Goal: Find specific page/section: Find specific page/section

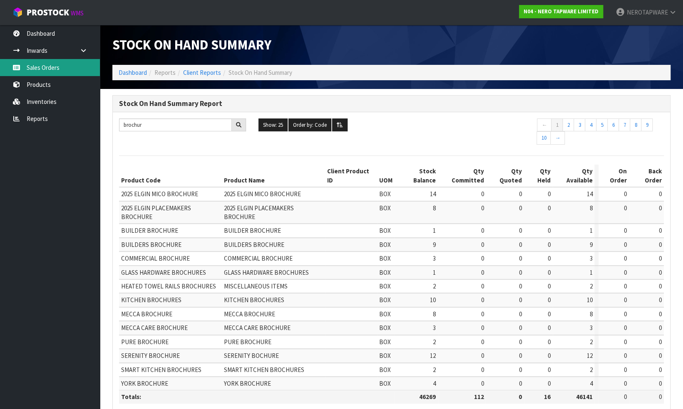
drag, startPoint x: 0, startPoint y: 0, endPoint x: 46, endPoint y: 67, distance: 80.8
click at [46, 67] on link "Sales Orders" at bounding box center [50, 67] width 100 height 17
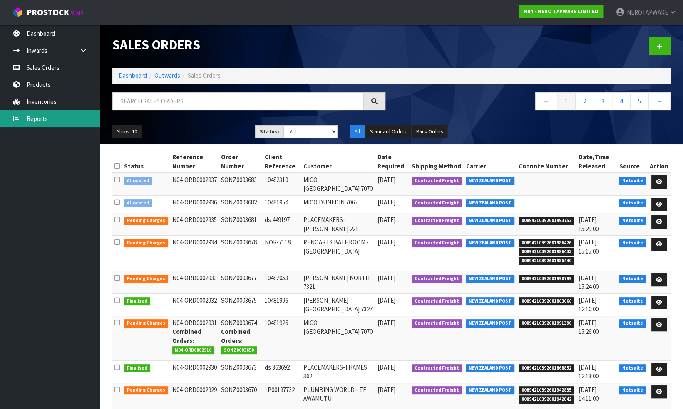
click at [50, 121] on link "Reports" at bounding box center [50, 118] width 100 height 17
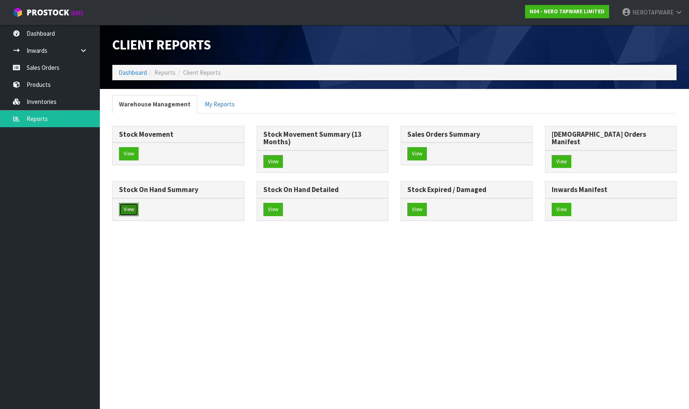
click at [139, 203] on button "View" at bounding box center [129, 209] width 20 height 13
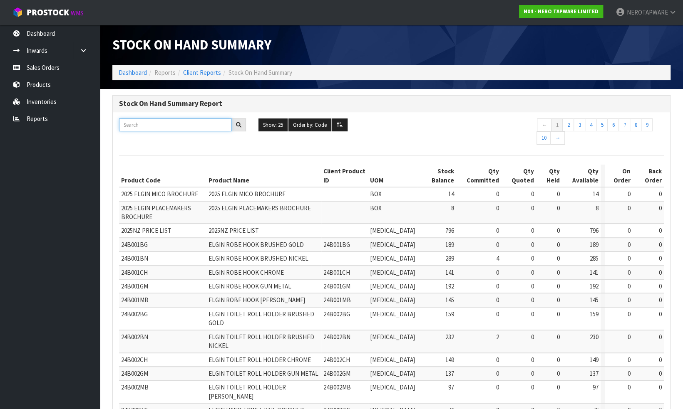
click at [155, 127] on input "text" at bounding box center [175, 125] width 113 height 13
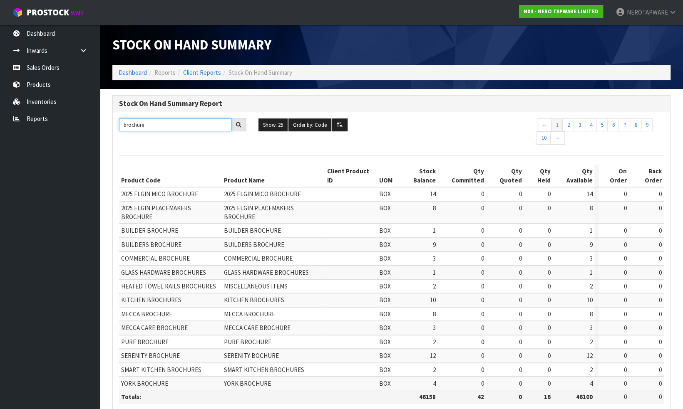
type input "brochure"
